Goal: Transaction & Acquisition: Purchase product/service

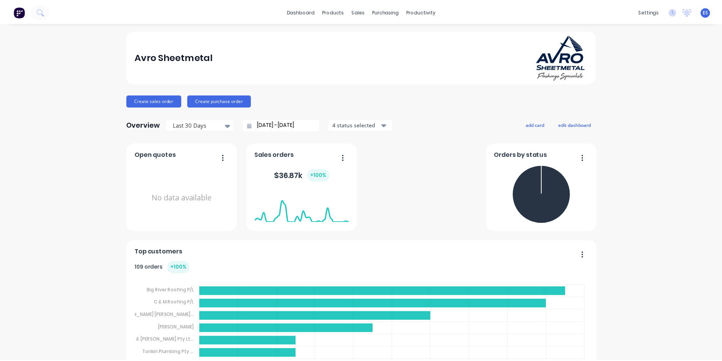
scroll to position [38, 0]
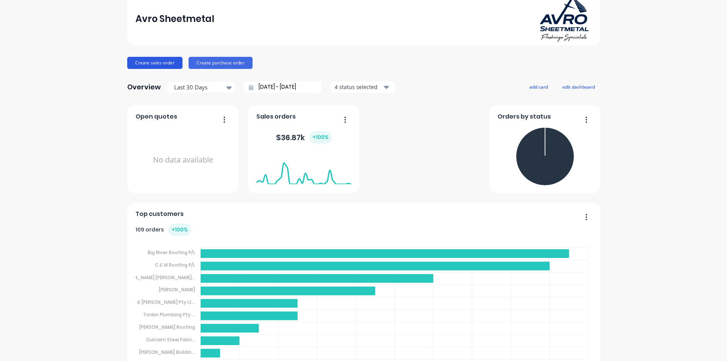
click at [153, 64] on button "Create sales order" at bounding box center [154, 63] width 55 height 12
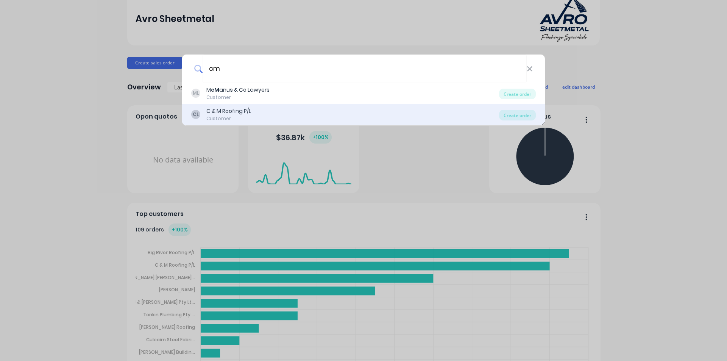
type input "cm"
click at [265, 117] on div "CL C & M Roofing P/L Customer" at bounding box center [345, 114] width 308 height 15
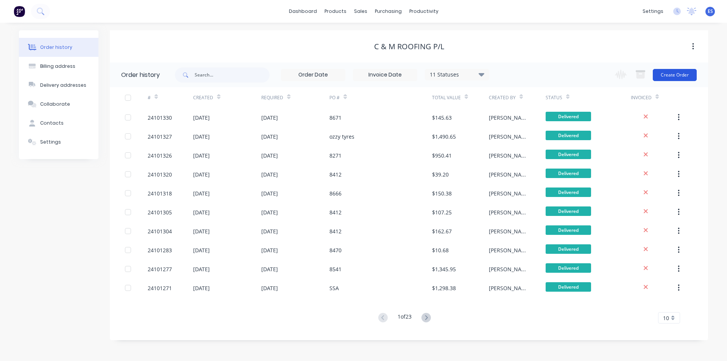
click at [671, 76] on button "Create Order" at bounding box center [675, 75] width 44 height 12
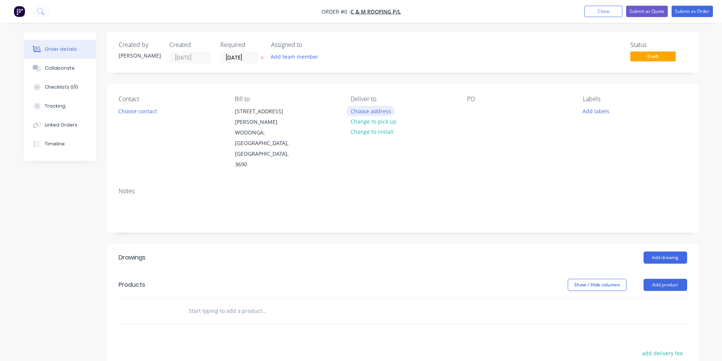
click at [378, 115] on button "Choose address" at bounding box center [370, 111] width 48 height 10
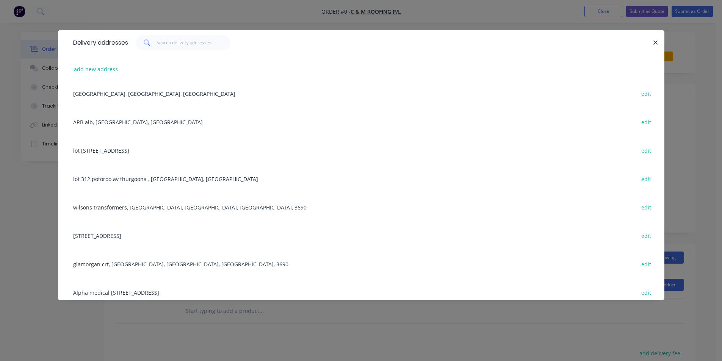
scroll to position [644, 0]
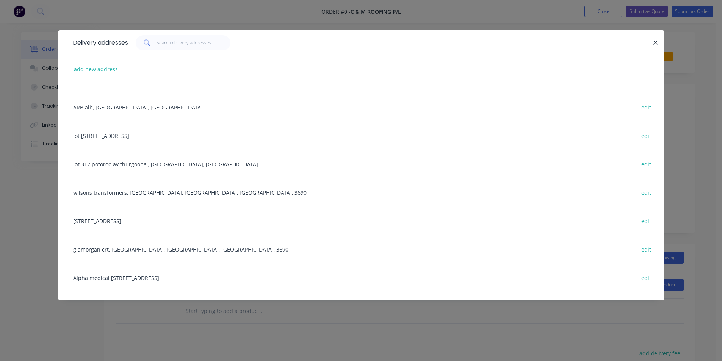
click at [132, 194] on div "wilsons transformers, WODONGA, [GEOGRAPHIC_DATA], [GEOGRAPHIC_DATA], 3690 edit" at bounding box center [360, 192] width 583 height 28
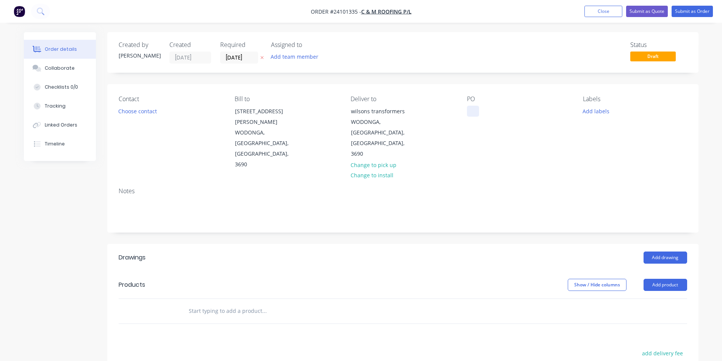
click at [473, 111] on div at bounding box center [473, 111] width 12 height 11
click at [675, 251] on button "Add drawing" at bounding box center [665, 257] width 44 height 12
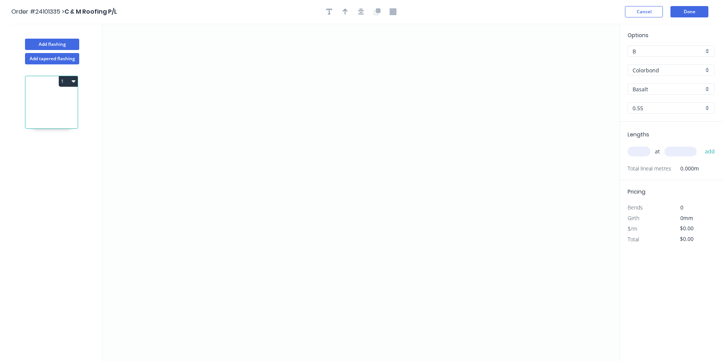
click at [652, 90] on input "Basalt" at bounding box center [667, 89] width 71 height 8
click at [656, 98] on div "Surfmist" at bounding box center [671, 103] width 86 height 13
type input "Surfmist"
click at [258, 92] on icon "0" at bounding box center [360, 191] width 517 height 337
click at [312, 90] on icon "0" at bounding box center [360, 191] width 517 height 337
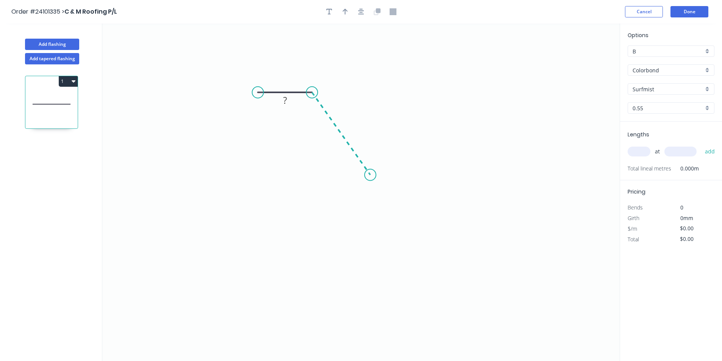
click at [370, 176] on icon "0 ?" at bounding box center [360, 191] width 517 height 337
click at [441, 176] on icon "0 ? ? ? º" at bounding box center [360, 191] width 517 height 337
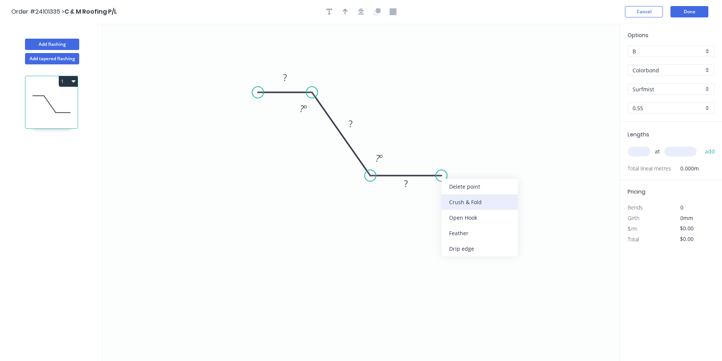
click at [458, 206] on div "Crush & Fold" at bounding box center [479, 202] width 76 height 16
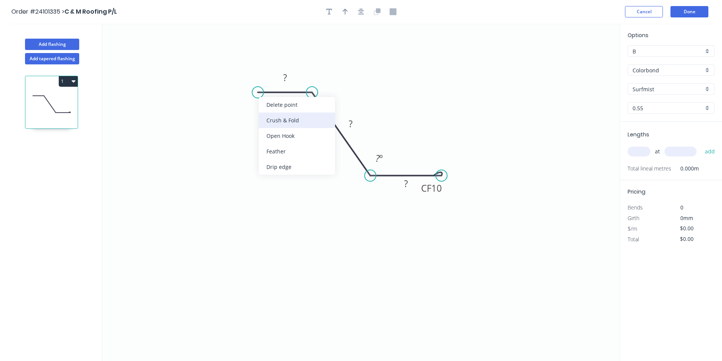
click at [284, 122] on div "Crush & Fold" at bounding box center [297, 120] width 76 height 16
click at [285, 121] on div "Flip bend" at bounding box center [299, 119] width 76 height 16
click at [286, 73] on tspan "?" at bounding box center [285, 77] width 4 height 12
click at [406, 186] on tspan "?" at bounding box center [406, 183] width 4 height 12
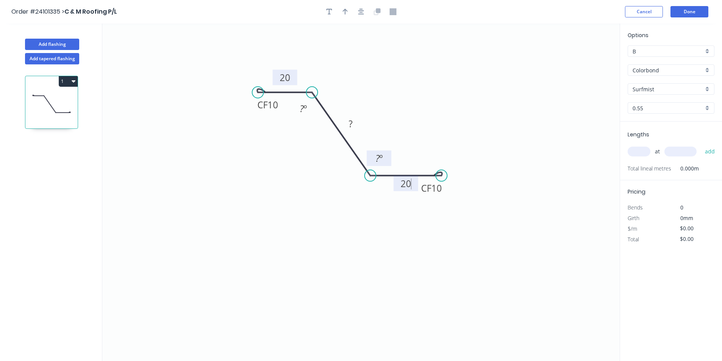
click at [378, 155] on tspan "?" at bounding box center [377, 158] width 4 height 12
click at [317, 137] on div "Hide angle" at bounding box center [342, 135] width 76 height 16
click at [350, 124] on tspan "?" at bounding box center [350, 123] width 4 height 12
click at [635, 149] on input "text" at bounding box center [638, 152] width 23 height 10
type input "$16.35"
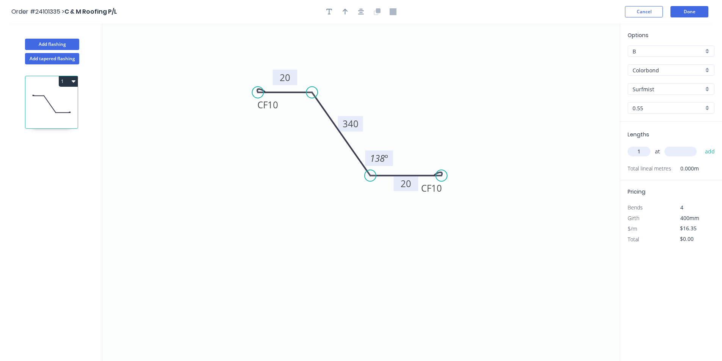
type input "1"
click at [681, 153] on input "text" at bounding box center [680, 152] width 32 height 10
type input "3000"
click at [701, 145] on button "add" at bounding box center [710, 151] width 18 height 13
type input "$49.05"
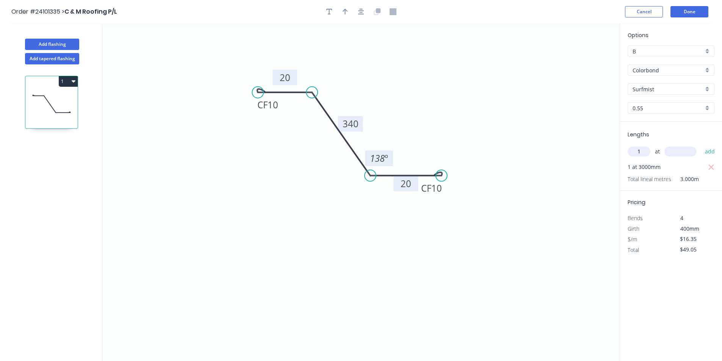
type input "1"
click at [681, 153] on input "text" at bounding box center [680, 152] width 32 height 10
type input "700"
click at [701, 145] on button "add" at bounding box center [710, 151] width 18 height 13
type input "$60.50"
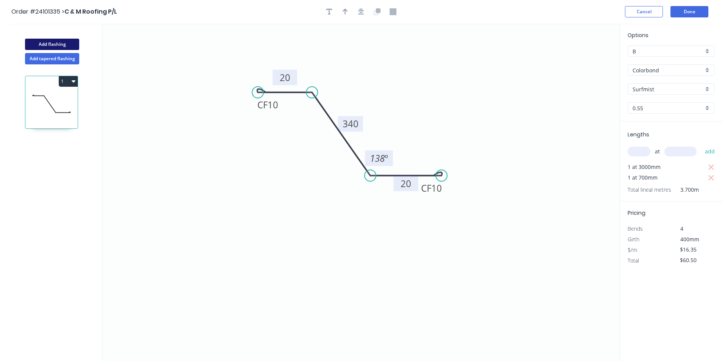
click at [48, 42] on button "Add flashing" at bounding box center [52, 44] width 54 height 11
type input "$0.00"
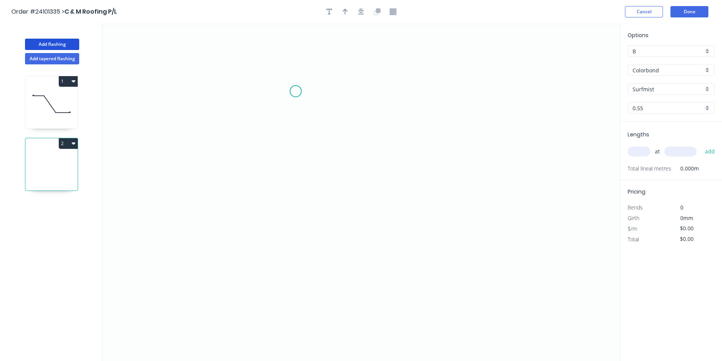
click at [295, 91] on icon "0" at bounding box center [360, 191] width 517 height 337
click at [289, 200] on icon "0" at bounding box center [360, 191] width 517 height 337
click at [370, 201] on icon "0 ?" at bounding box center [360, 191] width 517 height 337
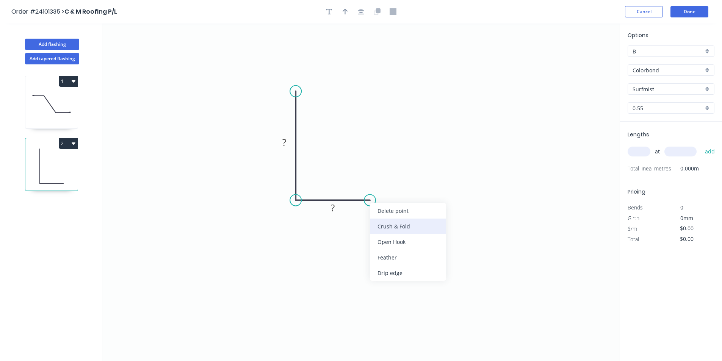
click at [378, 229] on div "Crush & Fold" at bounding box center [408, 227] width 76 height 16
click at [376, 226] on div "Flip bend" at bounding box center [405, 229] width 76 height 16
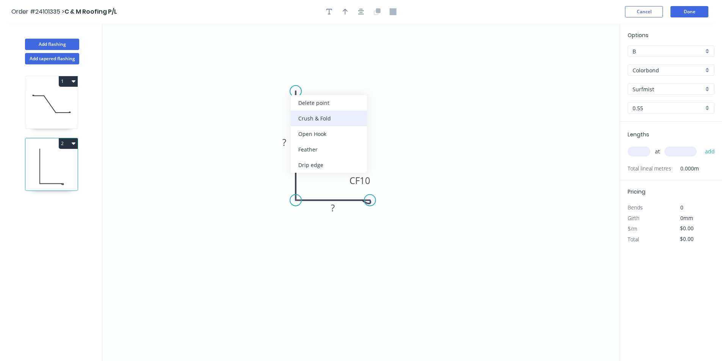
click at [315, 118] on div "Crush & Fold" at bounding box center [328, 119] width 76 height 16
click at [279, 139] on rect at bounding box center [283, 142] width 15 height 11
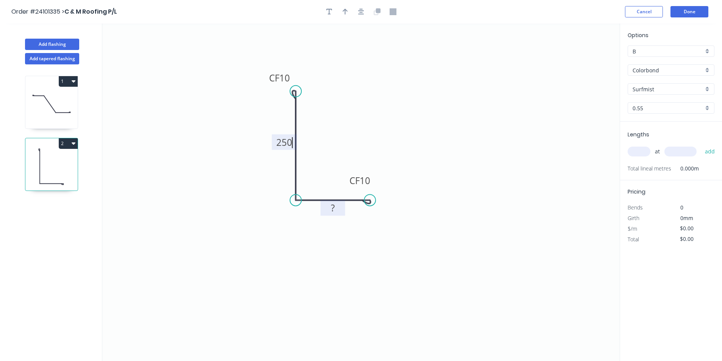
click at [333, 207] on tspan "?" at bounding box center [333, 207] width 4 height 12
click at [645, 150] on input "text" at bounding box center [638, 152] width 23 height 10
type input "$12.73"
type input "1"
click at [670, 149] on input "text" at bounding box center [680, 152] width 32 height 10
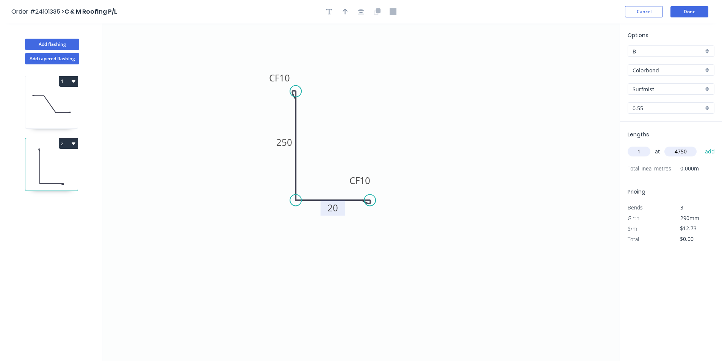
type input "4750"
click at [701, 145] on button "add" at bounding box center [710, 151] width 18 height 13
type input "$60.47"
click at [63, 43] on button "Add flashing" at bounding box center [52, 44] width 54 height 11
type input "$0.00"
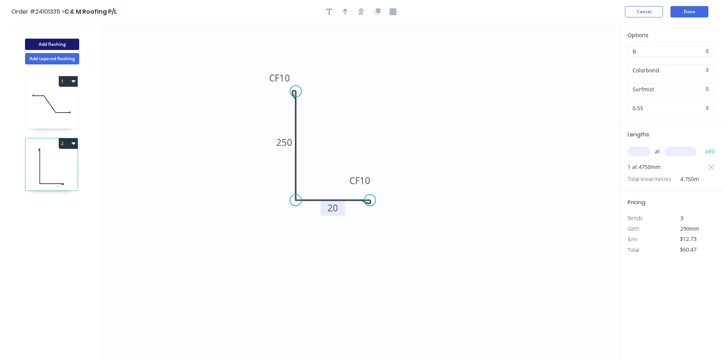
type input "$0.00"
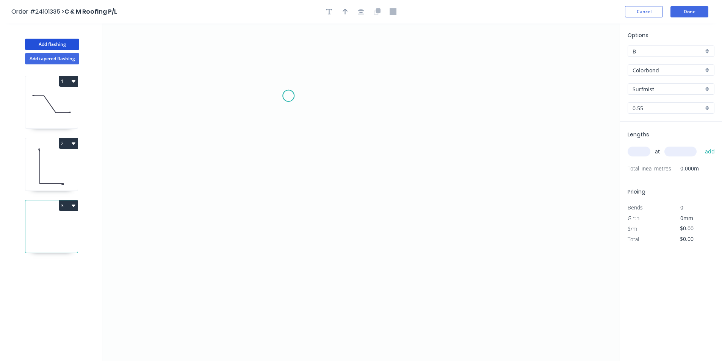
click at [289, 94] on icon "0" at bounding box center [360, 191] width 517 height 337
click at [286, 204] on icon "0" at bounding box center [360, 191] width 517 height 337
click at [359, 203] on icon at bounding box center [324, 203] width 70 height 0
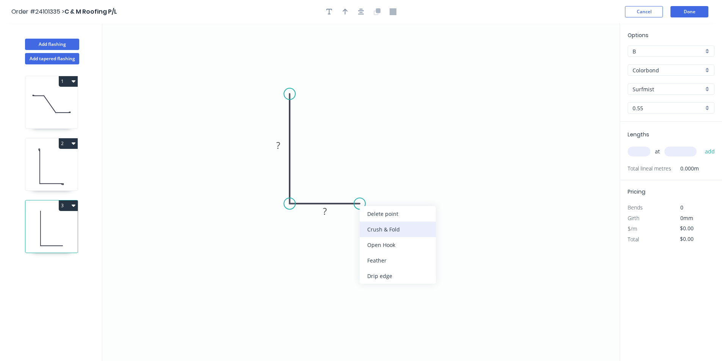
click at [371, 230] on div "Crush & Fold" at bounding box center [397, 230] width 76 height 16
click at [361, 226] on div "Flip bend" at bounding box center [393, 229] width 76 height 16
click at [323, 212] on tspan "?" at bounding box center [325, 211] width 4 height 12
click at [279, 143] on tspan "?" at bounding box center [278, 145] width 4 height 12
click at [634, 151] on input "text" at bounding box center [638, 152] width 23 height 10
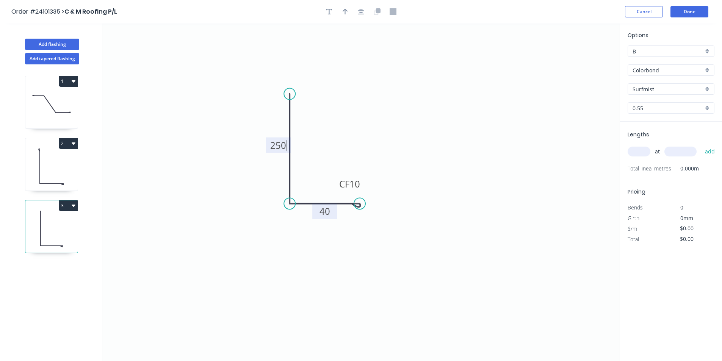
type input "$11.78"
type input "1"
click at [685, 152] on input "text" at bounding box center [680, 152] width 32 height 10
type input "2000"
click at [701, 145] on button "add" at bounding box center [710, 151] width 18 height 13
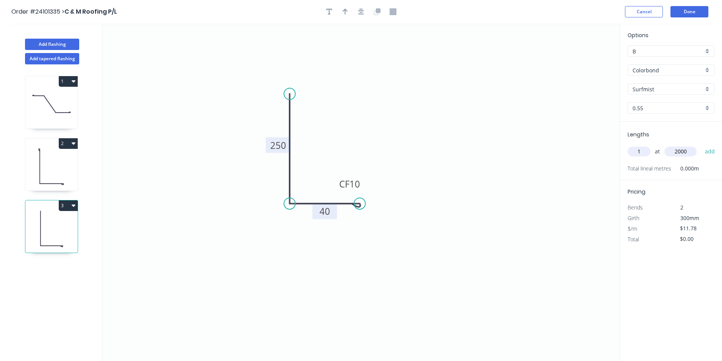
type input "$23.56"
click at [690, 14] on button "Done" at bounding box center [689, 11] width 38 height 11
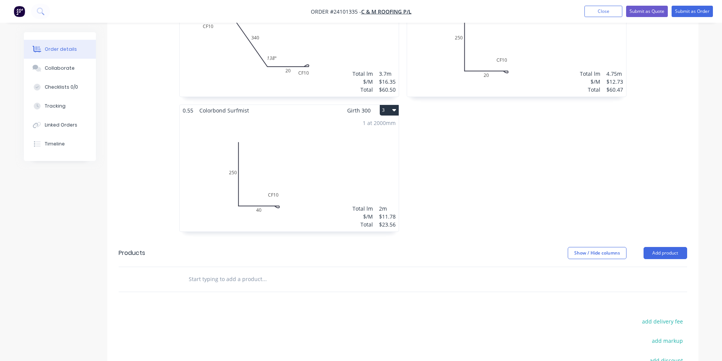
scroll to position [303, 0]
click at [656, 315] on button "add delivery fee" at bounding box center [662, 320] width 49 height 10
type input "50"
click input "submit" at bounding box center [0, 0] width 0 height 0
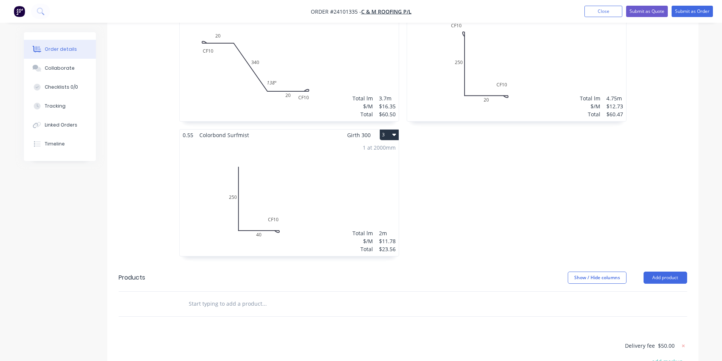
scroll to position [151, 0]
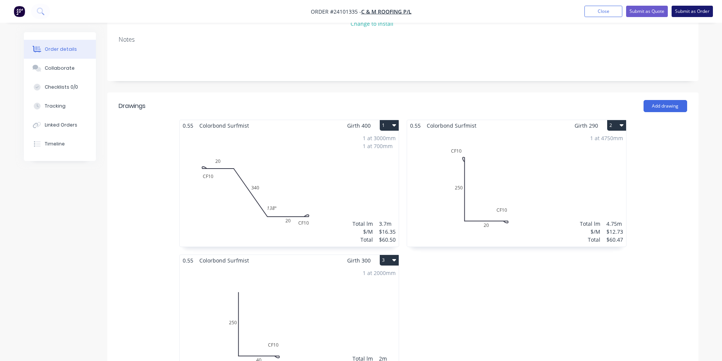
click at [689, 12] on button "Submit as Order" at bounding box center [691, 11] width 41 height 11
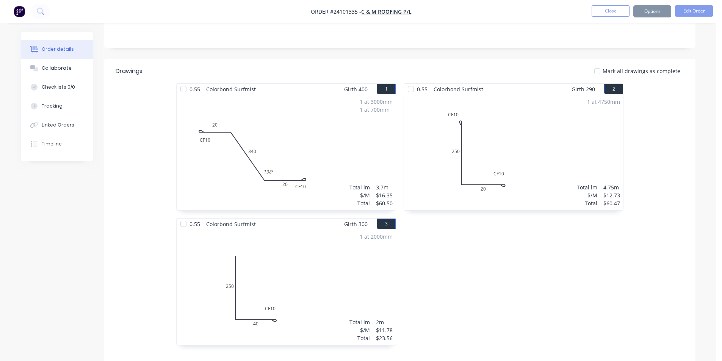
scroll to position [0, 0]
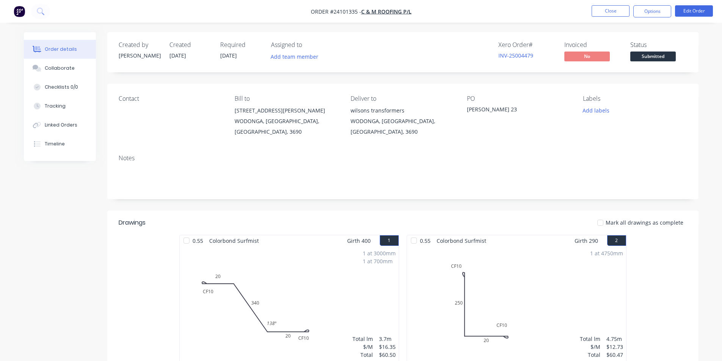
click at [15, 14] on img "button" at bounding box center [19, 11] width 11 height 11
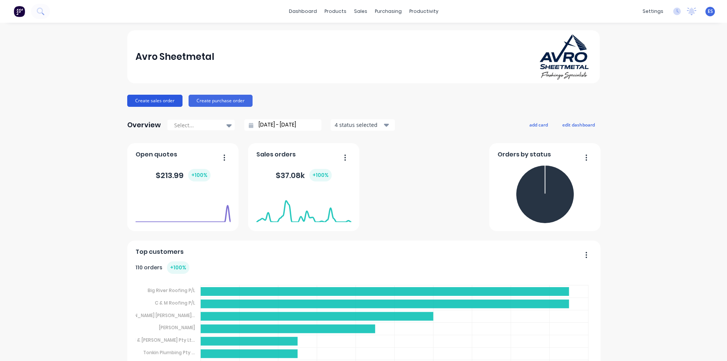
click at [161, 99] on button "Create sales order" at bounding box center [154, 101] width 55 height 12
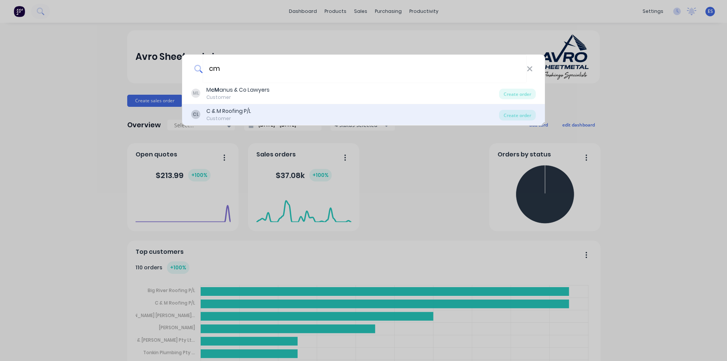
type input "cm"
click at [249, 112] on div "C & M Roofing P/L" at bounding box center [228, 111] width 45 height 8
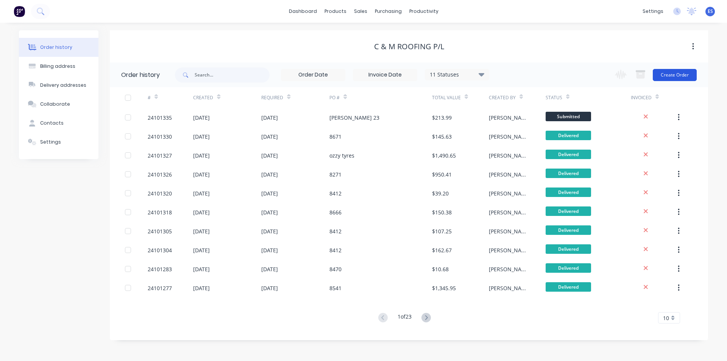
click at [663, 73] on button "Create Order" at bounding box center [675, 75] width 44 height 12
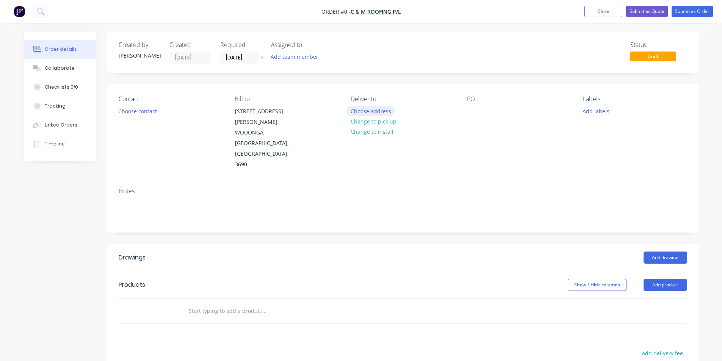
click at [380, 109] on button "Choose address" at bounding box center [370, 111] width 48 height 10
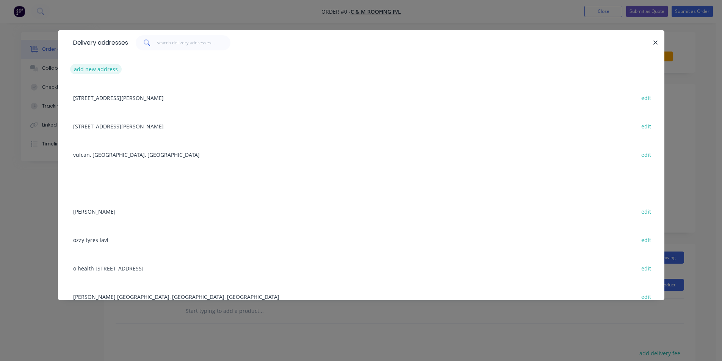
click at [102, 71] on button "add new address" at bounding box center [96, 69] width 52 height 10
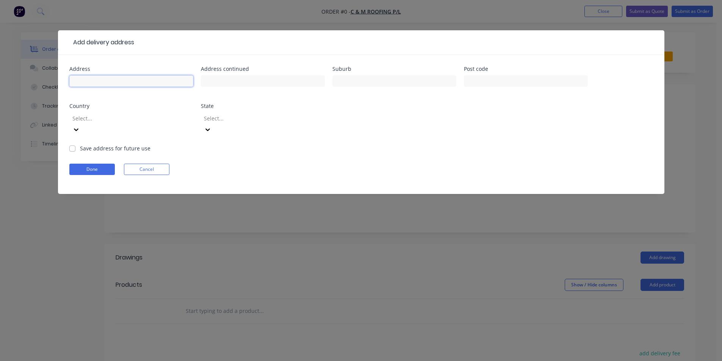
click at [99, 77] on input "text" at bounding box center [131, 80] width 124 height 11
click at [140, 82] on input "[PERSON_NAME] cres" at bounding box center [131, 80] width 124 height 11
type input "[PERSON_NAME] cres alb"
click at [115, 119] on div at bounding box center [126, 118] width 109 height 9
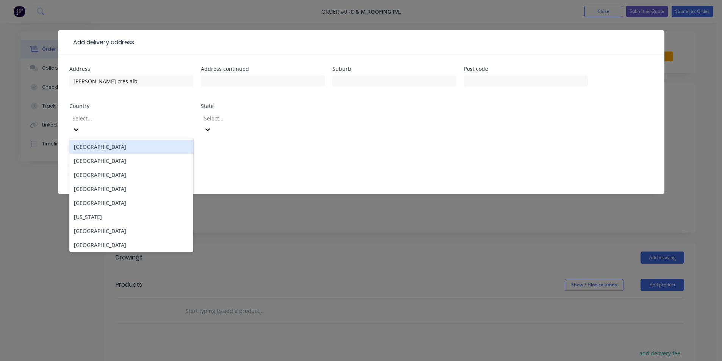
click at [108, 140] on div "[GEOGRAPHIC_DATA]" at bounding box center [131, 147] width 124 height 14
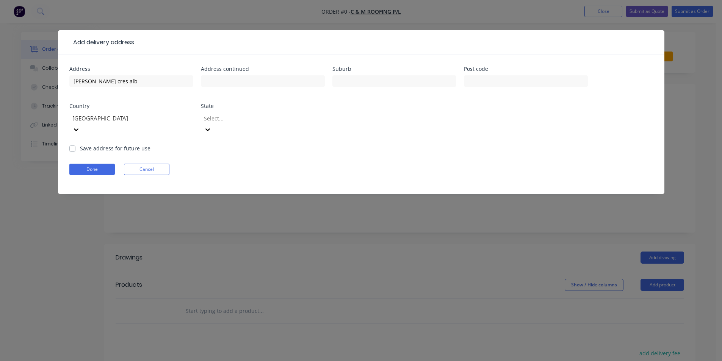
click at [80, 144] on label "Save address for future use" at bounding box center [115, 148] width 70 height 8
click at [73, 144] on input "Save address for future use" at bounding box center [72, 147] width 6 height 7
checkbox input "true"
click at [91, 164] on button "Done" at bounding box center [91, 169] width 45 height 11
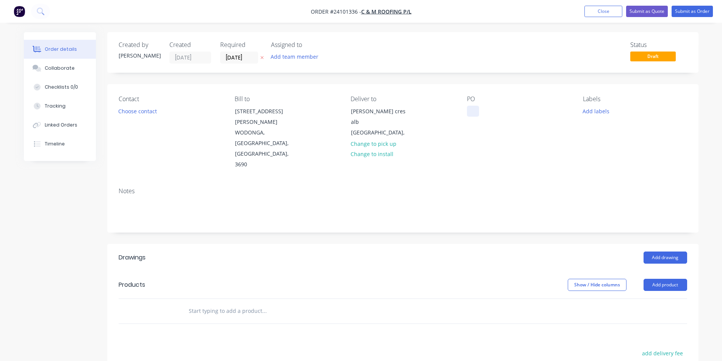
click at [469, 111] on div at bounding box center [473, 111] width 12 height 11
click at [668, 251] on button "Add drawing" at bounding box center [665, 257] width 44 height 12
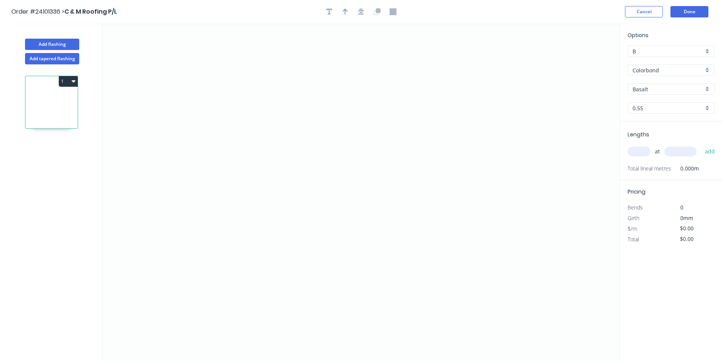
click at [659, 70] on input "Colorbond" at bounding box center [667, 70] width 71 height 8
click at [650, 123] on div "Zincalume" at bounding box center [671, 124] width 86 height 13
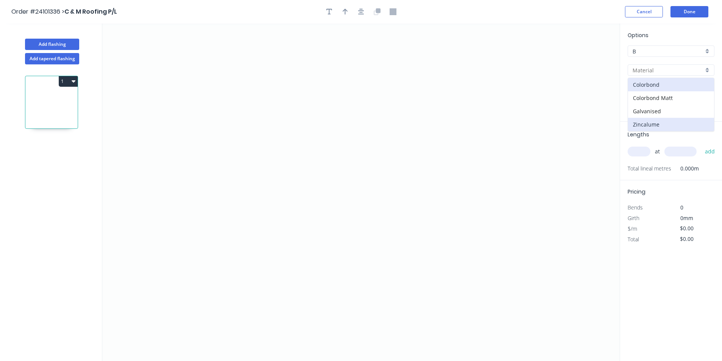
type input "Zincalume"
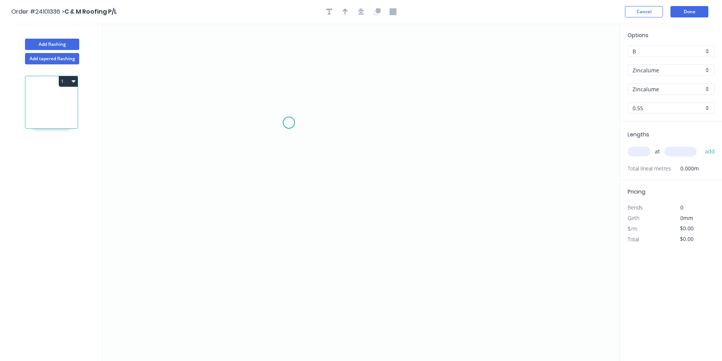
click at [289, 122] on icon "0" at bounding box center [360, 191] width 517 height 337
click at [362, 122] on icon "0" at bounding box center [360, 191] width 517 height 337
click at [356, 250] on icon "0 ?" at bounding box center [360, 191] width 517 height 337
click at [286, 247] on icon "0 ? ?" at bounding box center [360, 191] width 517 height 337
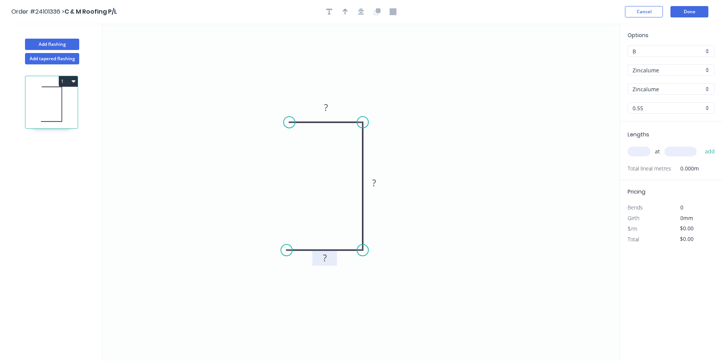
click at [327, 257] on rect at bounding box center [324, 258] width 15 height 11
click at [333, 112] on rect at bounding box center [325, 108] width 15 height 11
click at [379, 182] on rect at bounding box center [373, 183] width 15 height 11
click at [632, 148] on input "text" at bounding box center [638, 152] width 23 height 10
type input "$12.74"
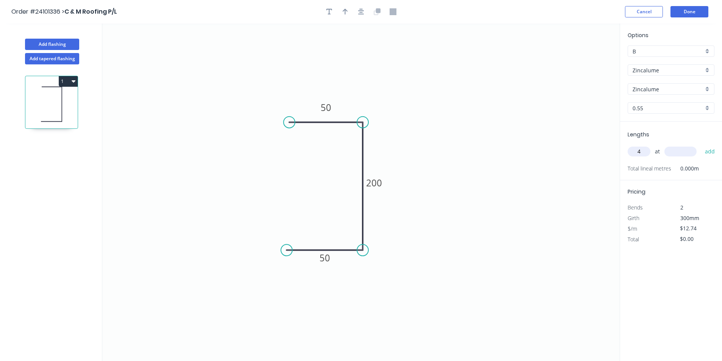
type input "4"
click at [675, 153] on input "text" at bounding box center [680, 152] width 32 height 10
type input "6200"
click at [701, 145] on button "add" at bounding box center [710, 151] width 18 height 13
type input "$315.95"
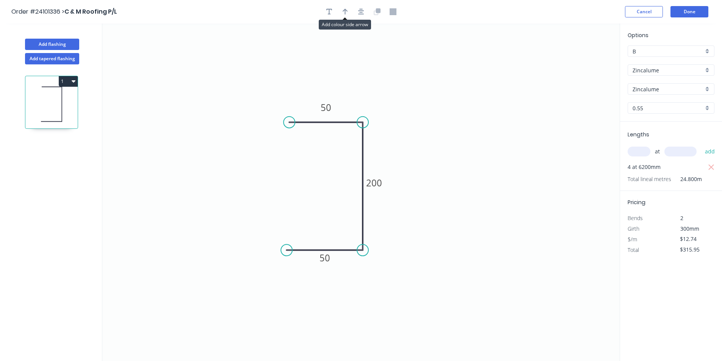
drag, startPoint x: 342, startPoint y: 11, endPoint x: 471, endPoint y: 47, distance: 133.7
click at [342, 11] on icon "button" at bounding box center [344, 11] width 5 height 7
click at [582, 61] on icon at bounding box center [581, 53] width 7 height 24
click at [582, 61] on icon at bounding box center [587, 55] width 22 height 22
drag, startPoint x: 582, startPoint y: 61, endPoint x: 421, endPoint y: 225, distance: 230.3
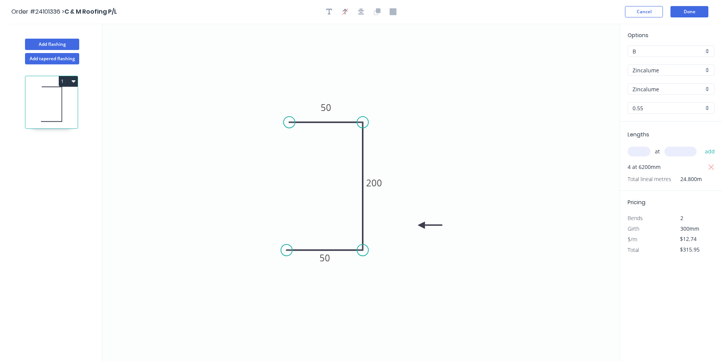
click at [421, 225] on icon at bounding box center [430, 225] width 24 height 7
click at [699, 14] on button "Done" at bounding box center [689, 11] width 38 height 11
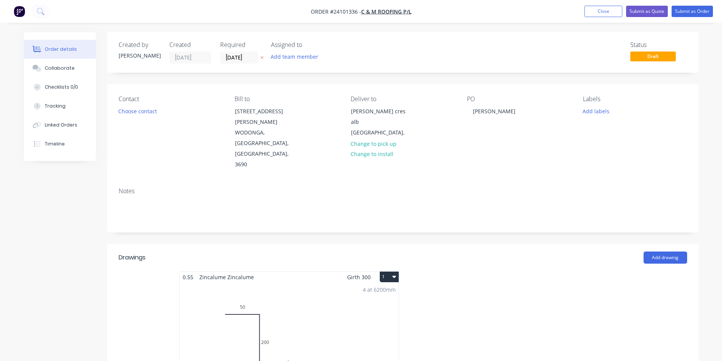
click at [314, 283] on div "4 at 6200mm Total lm $/M Total 24.8m $12.74 $315.95" at bounding box center [289, 341] width 219 height 116
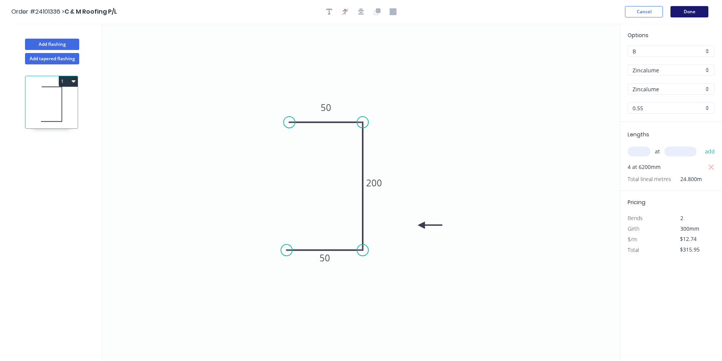
click at [695, 14] on button "Done" at bounding box center [689, 11] width 38 height 11
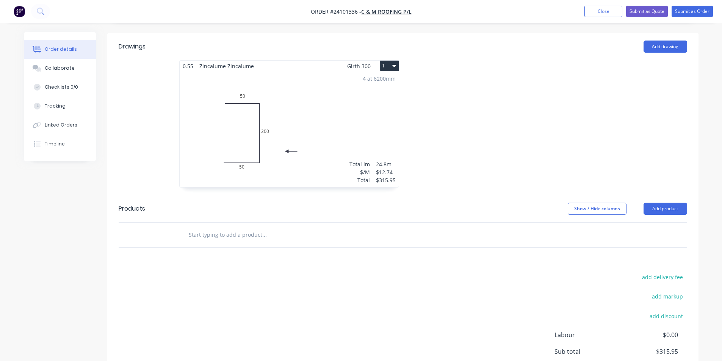
scroll to position [227, 0]
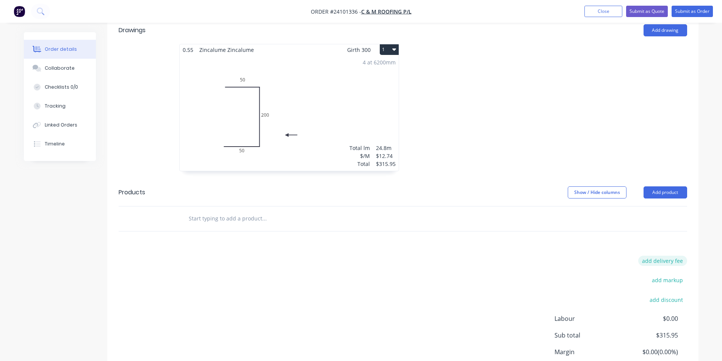
click at [654, 256] on button "add delivery fee" at bounding box center [662, 261] width 49 height 10
type input "50"
click input "submit" at bounding box center [0, 0] width 0 height 0
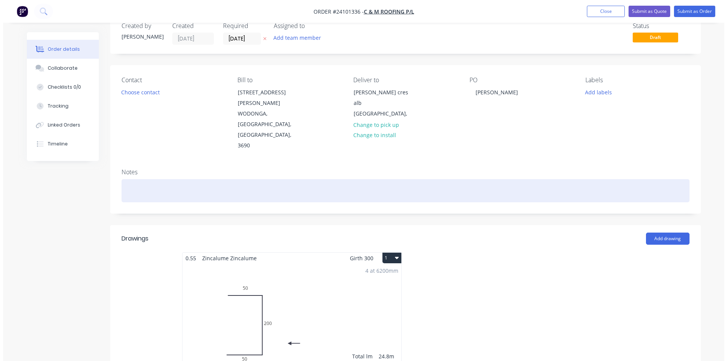
scroll to position [0, 0]
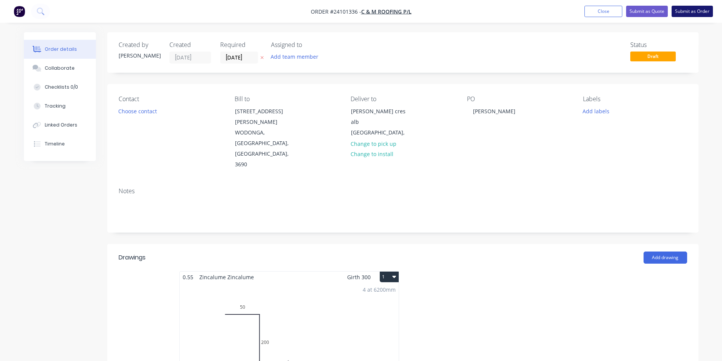
click at [701, 12] on button "Submit as Order" at bounding box center [691, 11] width 41 height 11
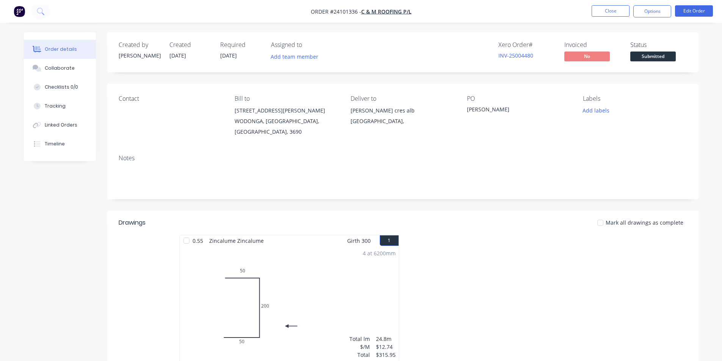
click at [17, 9] on img "button" at bounding box center [19, 11] width 11 height 11
